Goal: Task Accomplishment & Management: Complete application form

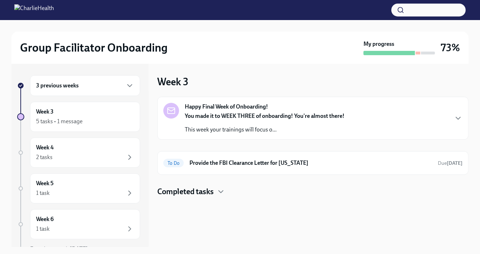
click at [224, 126] on p "This week your trainings will focus o..." at bounding box center [265, 130] width 160 height 8
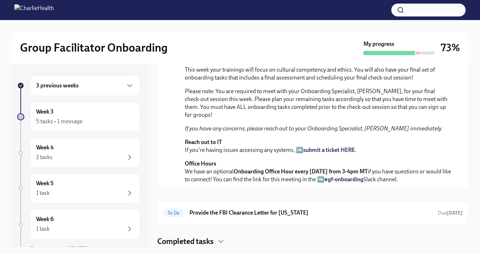
scroll to position [200, 0]
click at [60, 155] on div "2 tasks" at bounding box center [85, 157] width 98 height 9
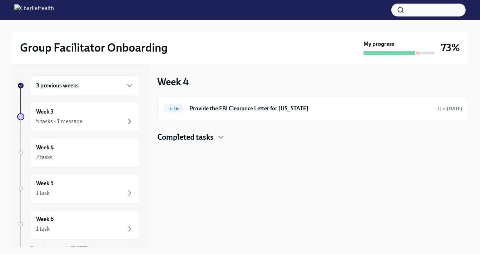
click at [209, 142] on div "Week 4 To Do Provide the FBI Clearance Letter for [US_STATE] Due [DATE] Complet…" at bounding box center [313, 155] width 312 height 183
click at [214, 134] on h4 "Completed tasks" at bounding box center [185, 137] width 57 height 11
click at [225, 162] on h6 "Schedule Onboarding Check-Out!" at bounding box center [303, 160] width 229 height 8
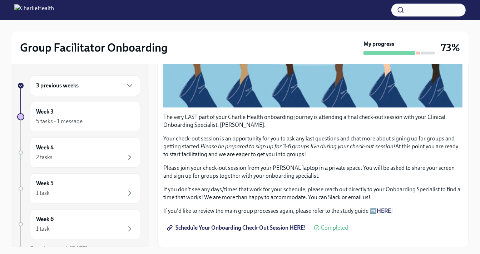
scroll to position [13, 0]
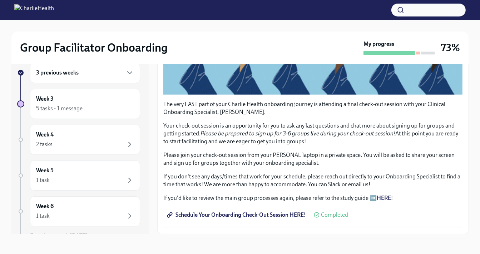
click at [388, 198] on strong "HERE" at bounding box center [384, 197] width 14 height 7
